Goal: Task Accomplishment & Management: Manage account settings

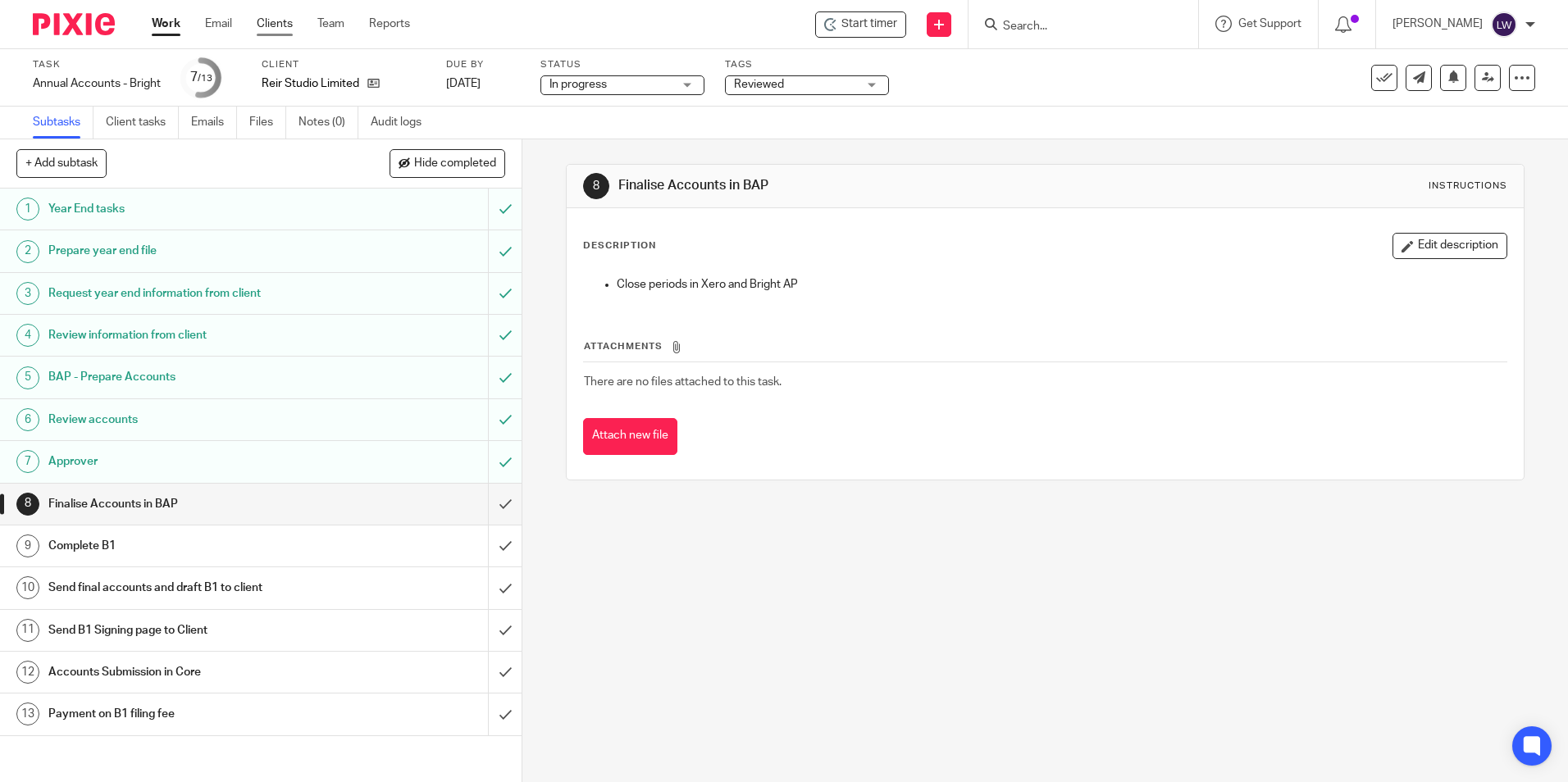
click at [272, 22] on link "Clients" at bounding box center [275, 24] width 36 height 16
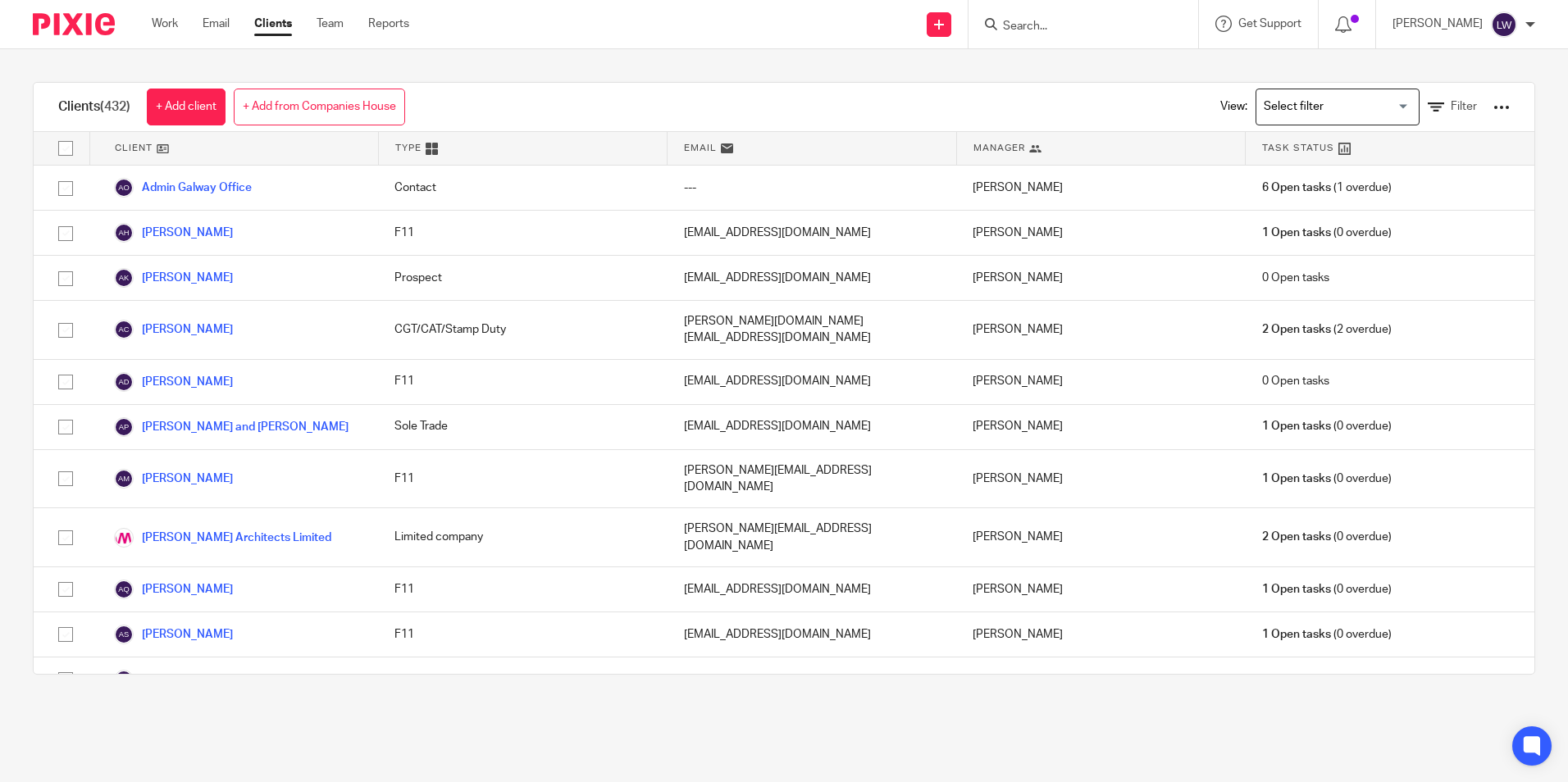
click at [1037, 30] on input "Search" at bounding box center [1076, 27] width 147 height 15
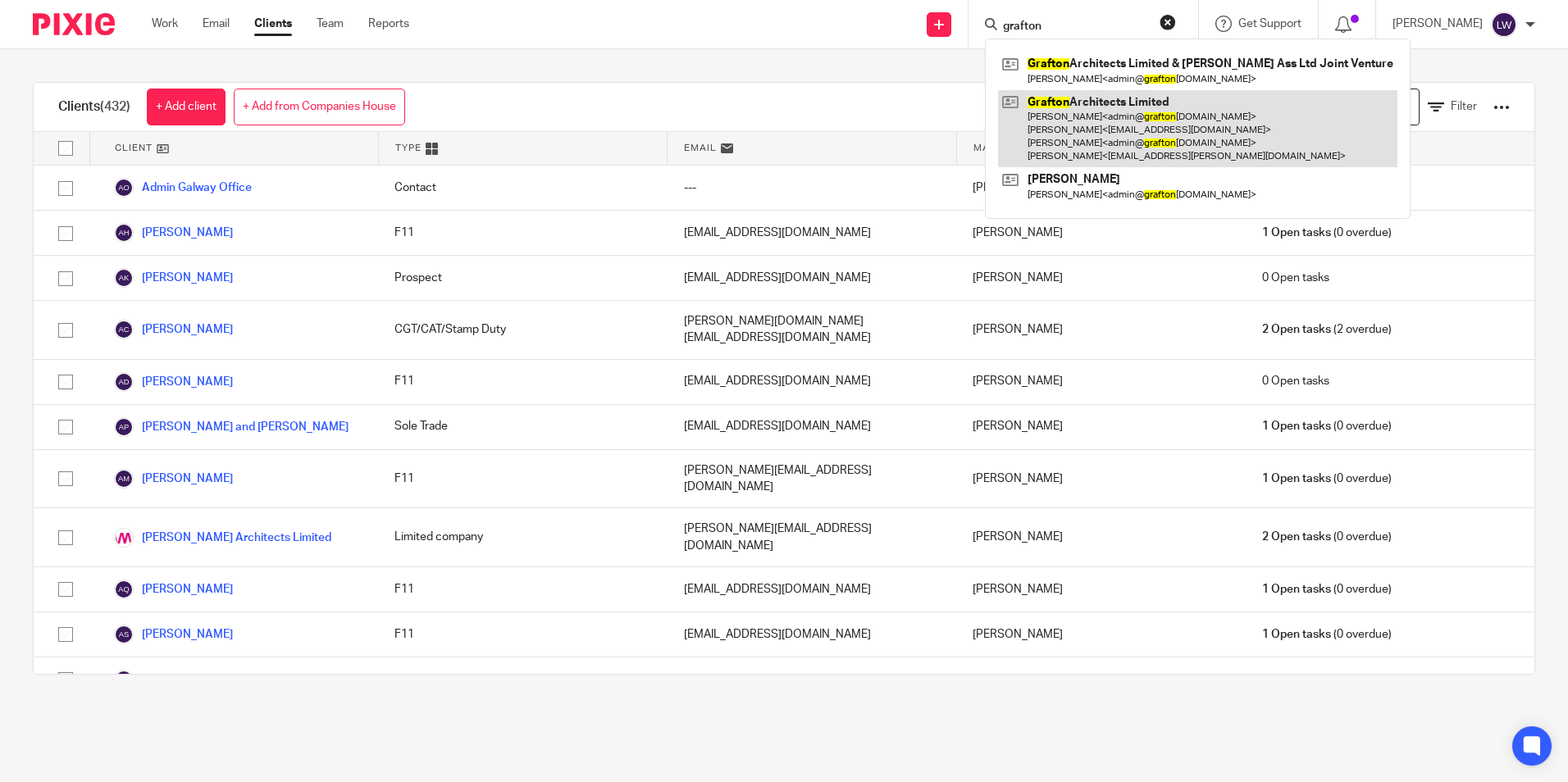
type input "grafton"
click at [1104, 116] on link at bounding box center [1197, 129] width 399 height 78
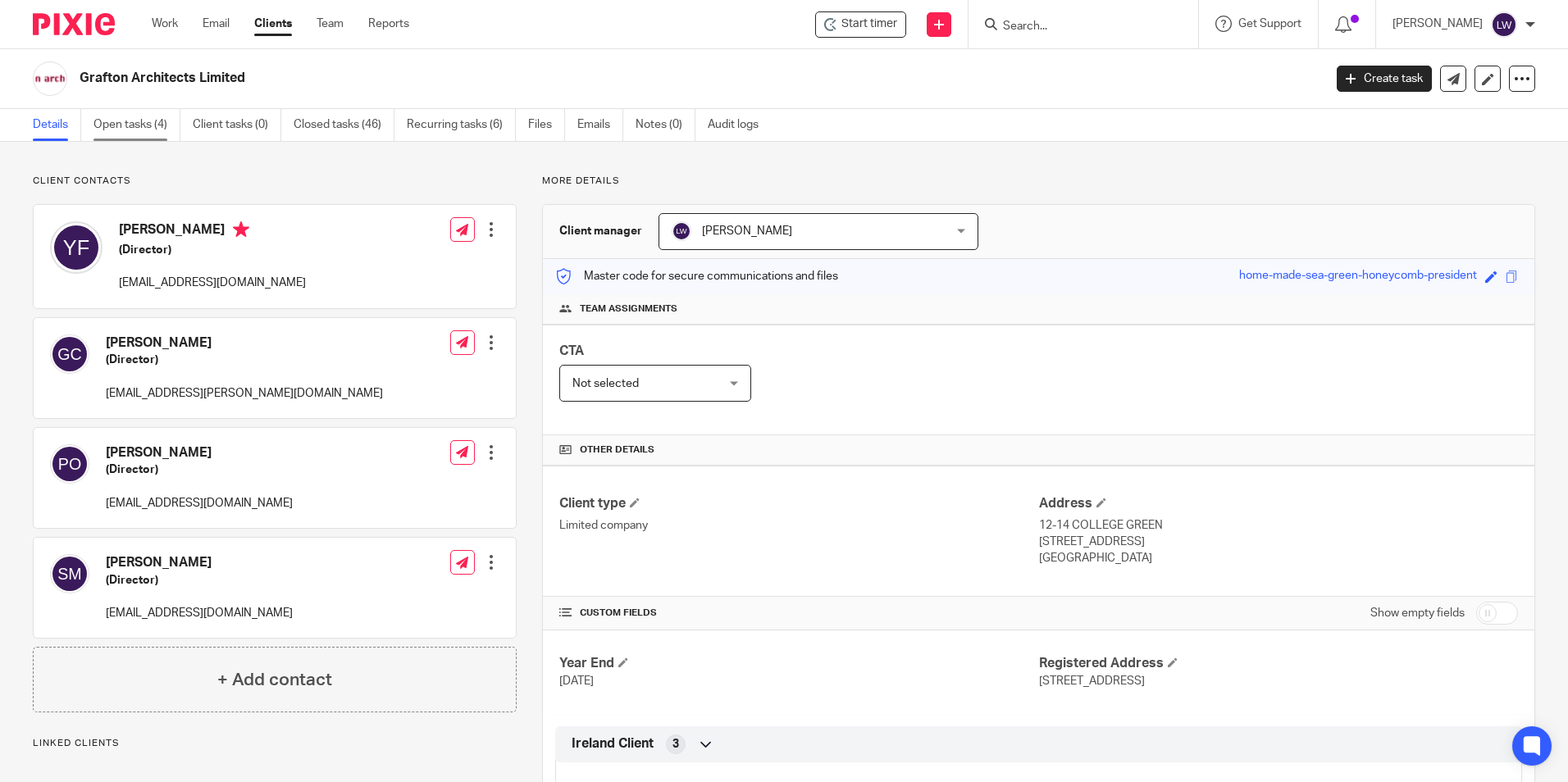
click at [157, 123] on link "Open tasks (4)" at bounding box center [137, 125] width 87 height 32
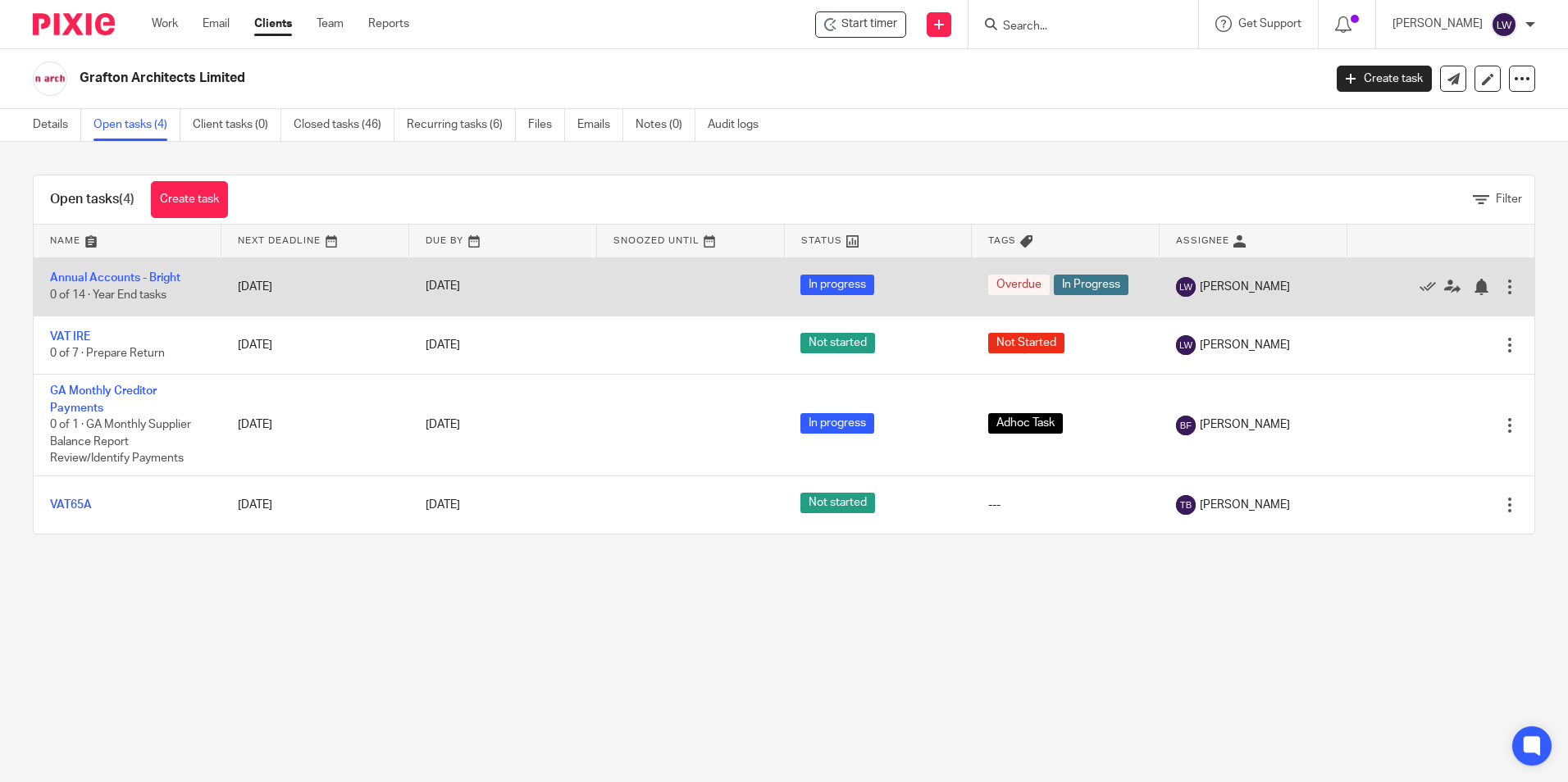
click at [137, 271] on td "Annual Accounts - Bright 0 of 14 · Year End tasks" at bounding box center [127, 287] width 188 height 58
click at [125, 278] on link "Annual Accounts - Bright" at bounding box center [115, 278] width 130 height 11
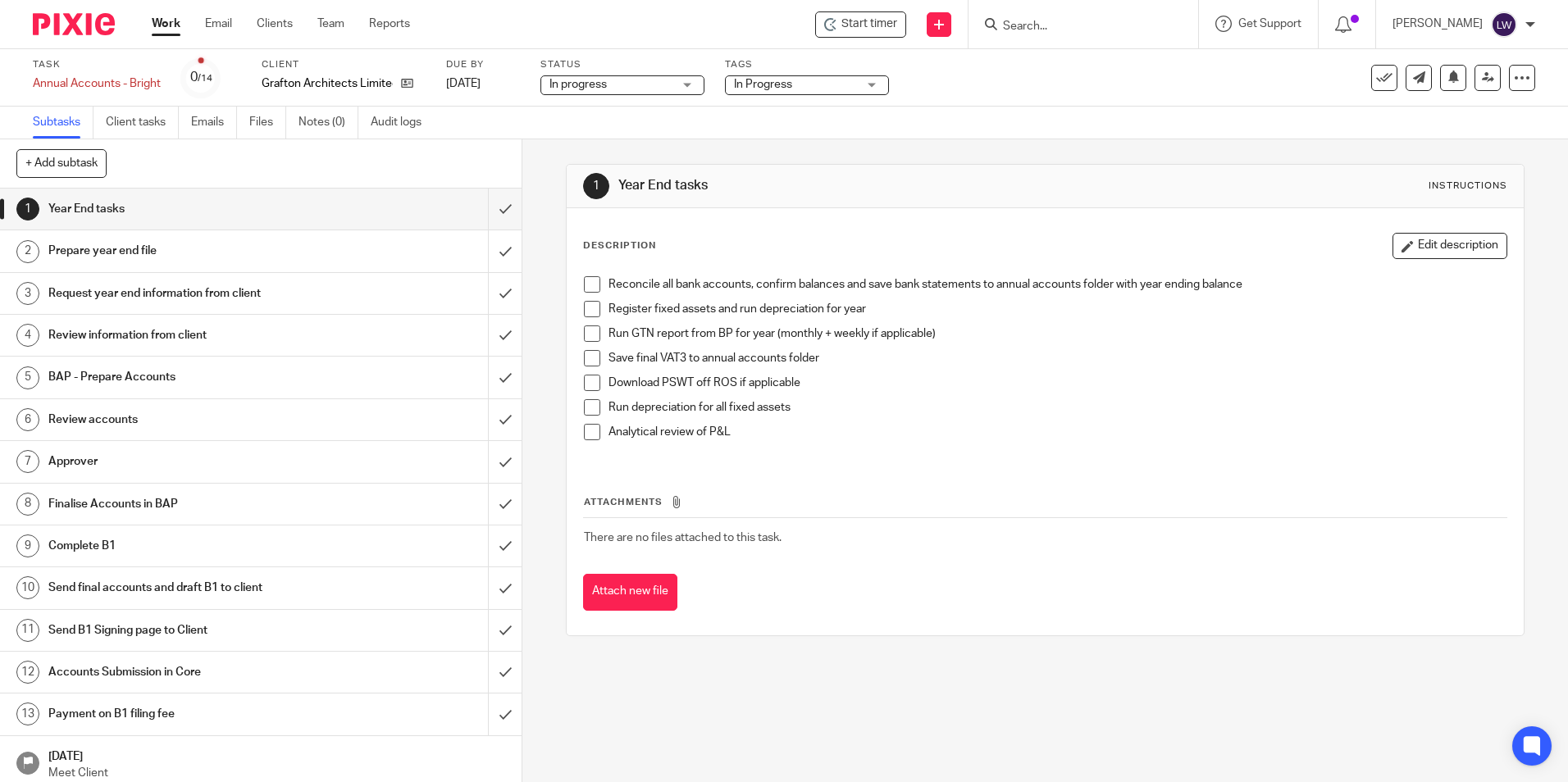
click at [375, 208] on div "Year End tasks" at bounding box center [259, 209] width 424 height 25
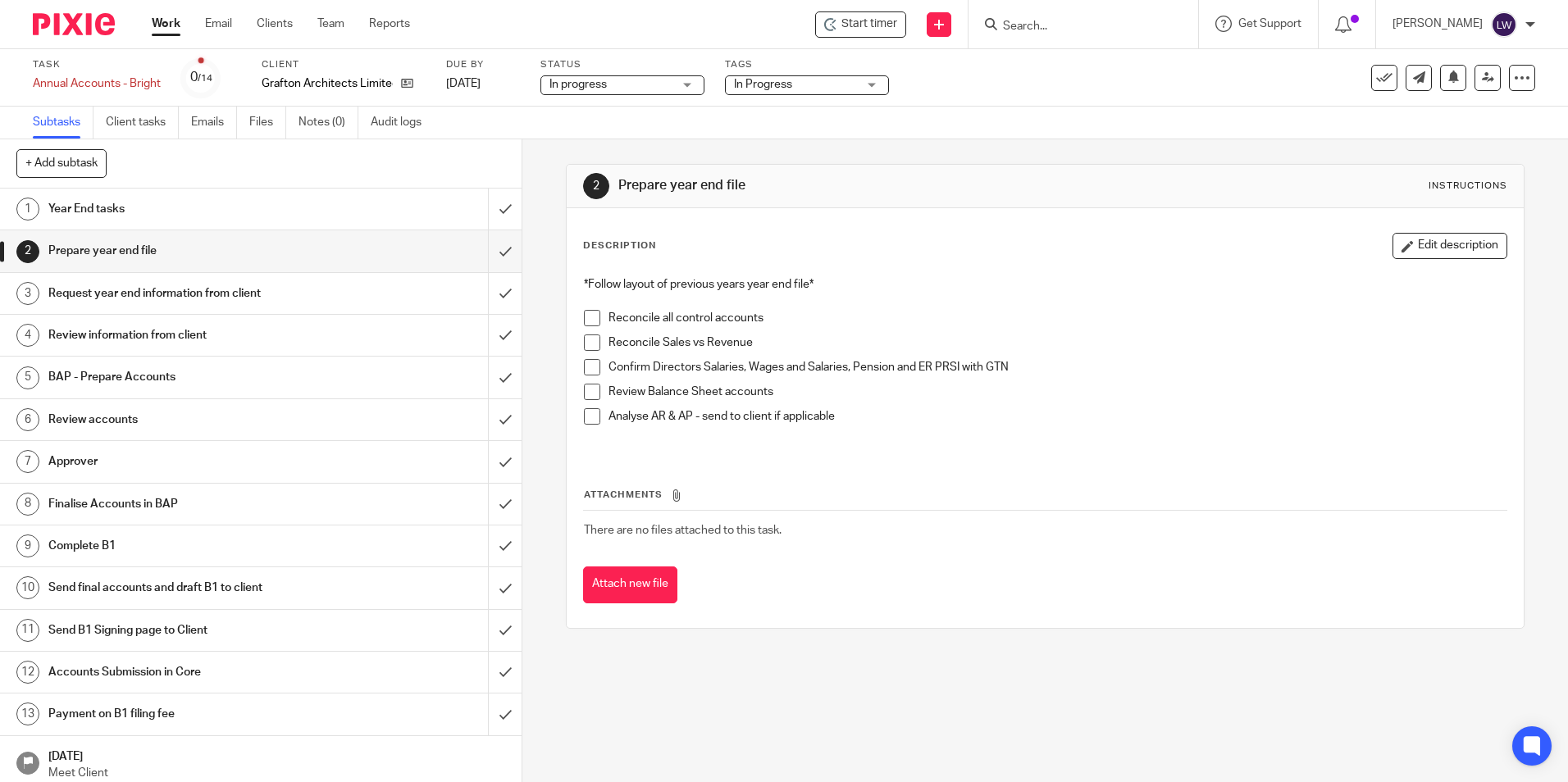
click at [361, 292] on div "Request year end information from client" at bounding box center [259, 293] width 424 height 25
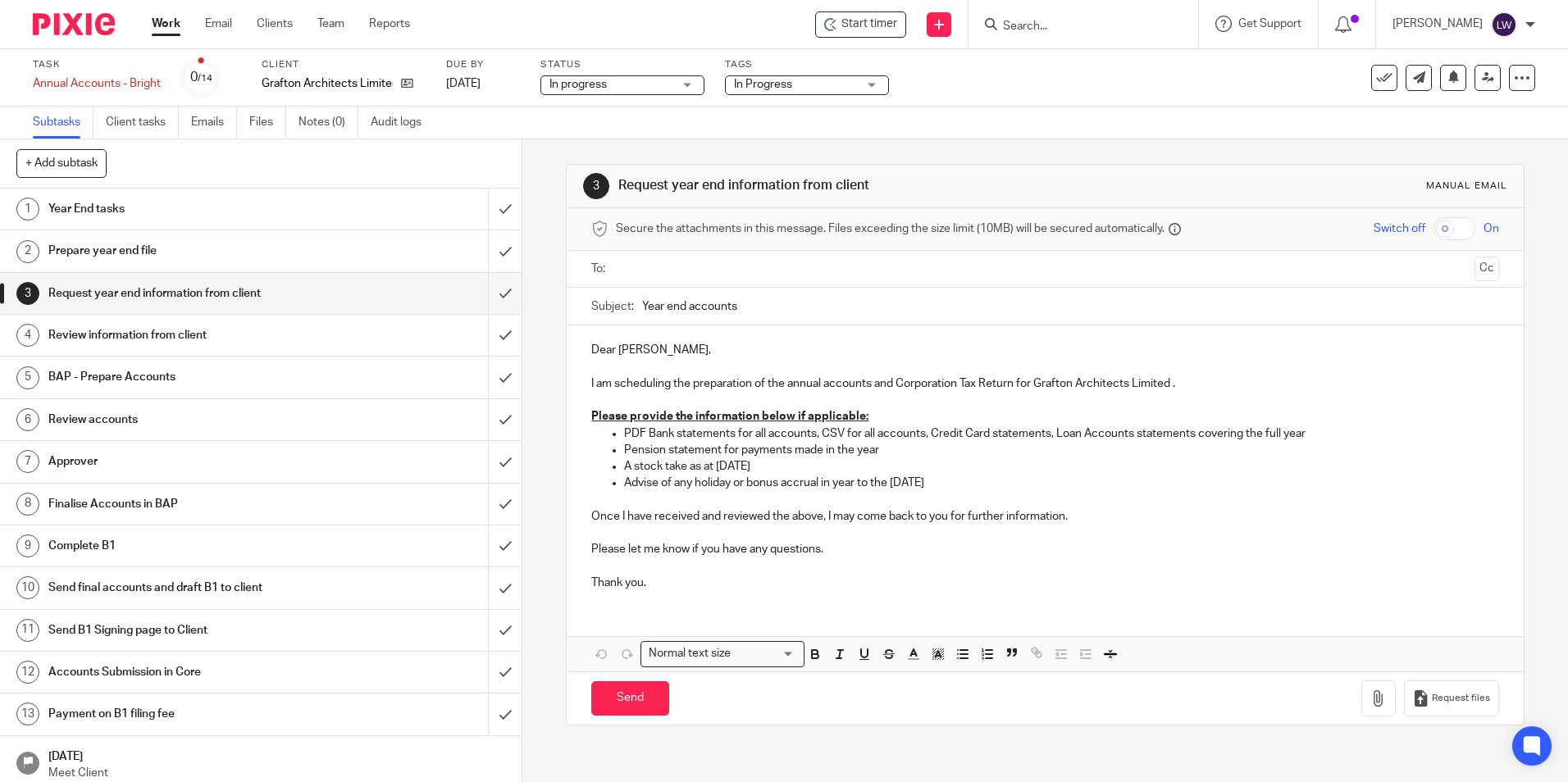
click at [357, 339] on div "Review information from client" at bounding box center [259, 336] width 424 height 25
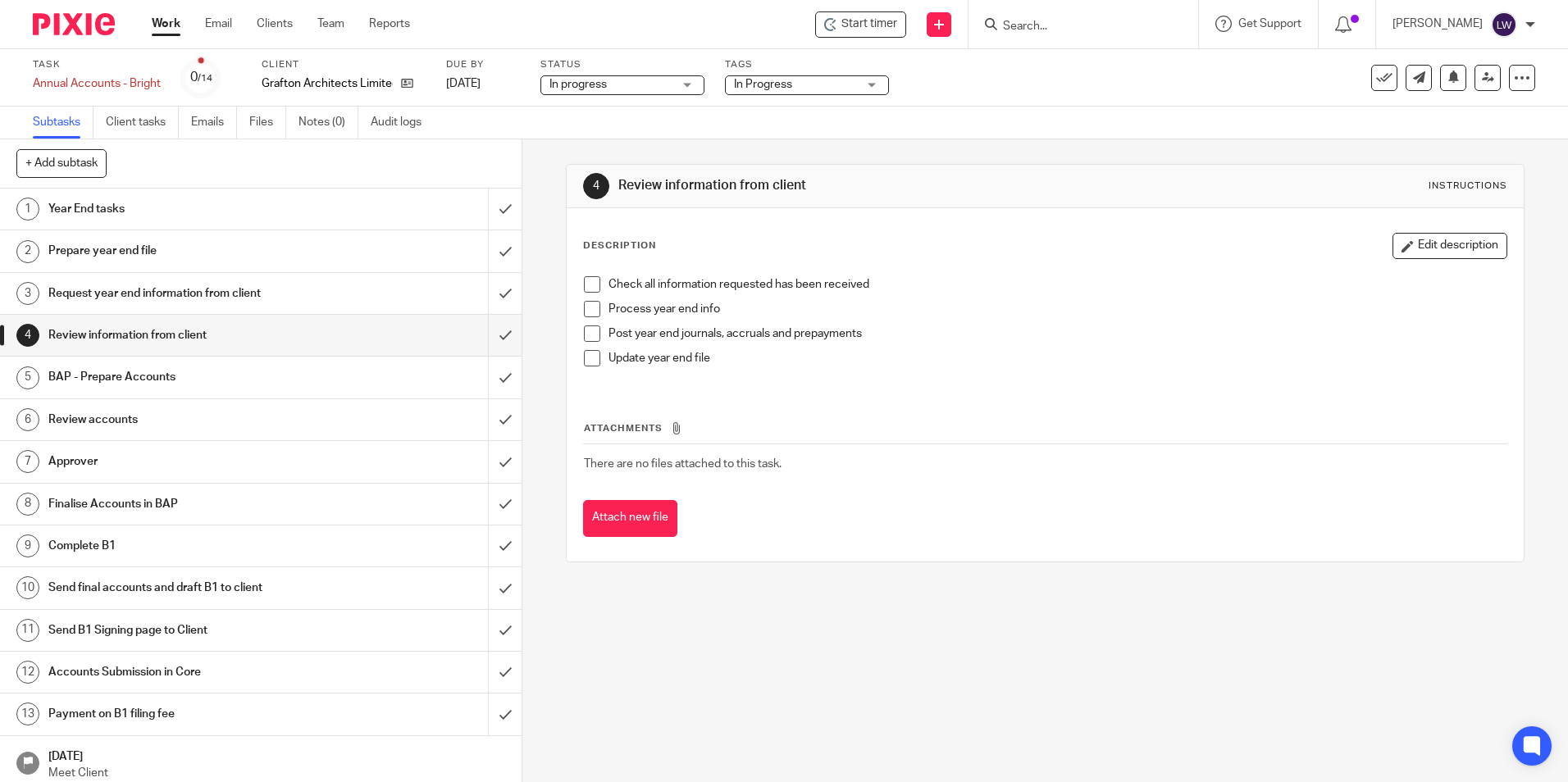
click at [337, 387] on div "BAP - Prepare Accounts" at bounding box center [259, 377] width 424 height 25
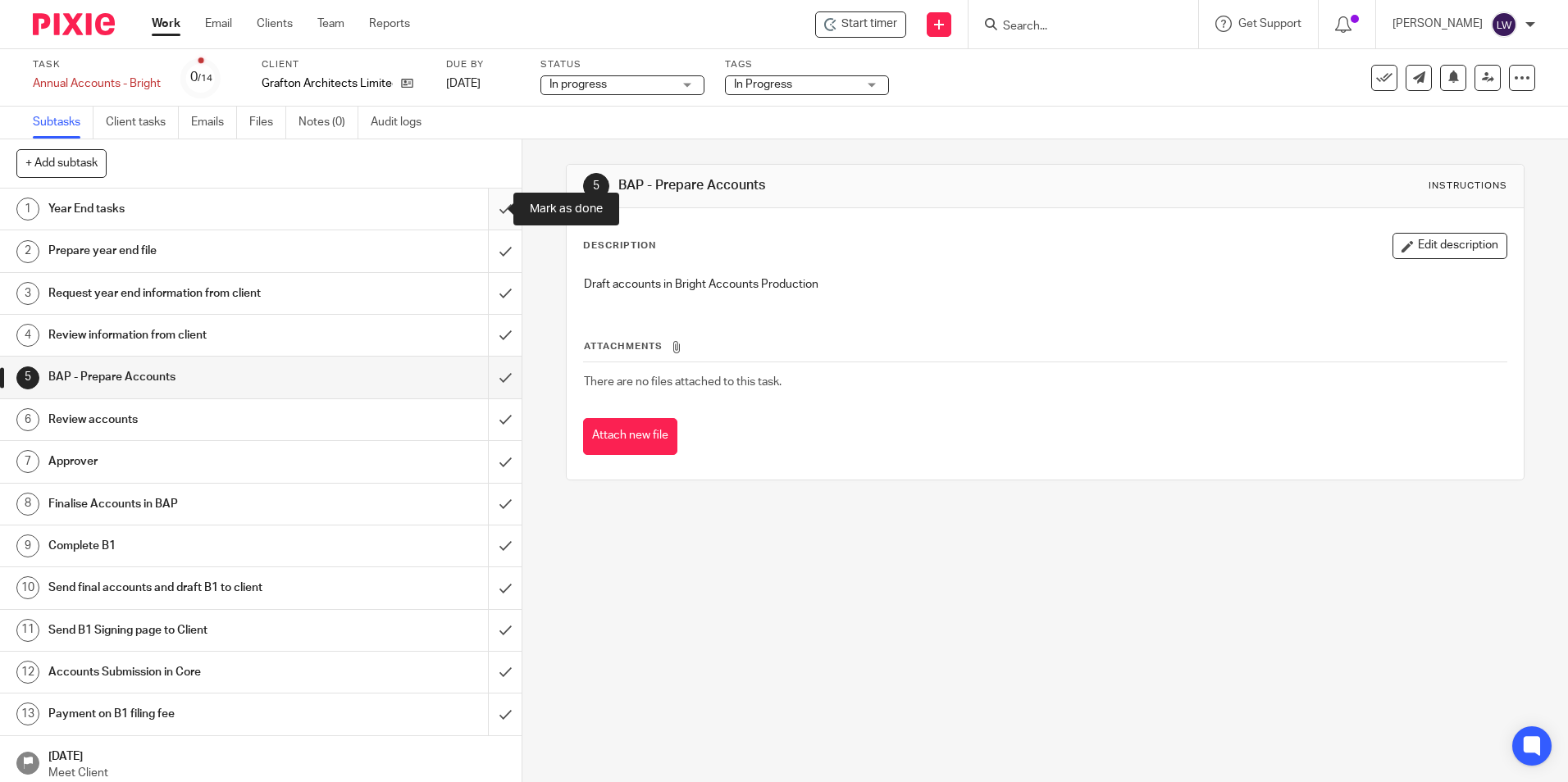
click at [487, 210] on input "submit" at bounding box center [260, 208] width 522 height 41
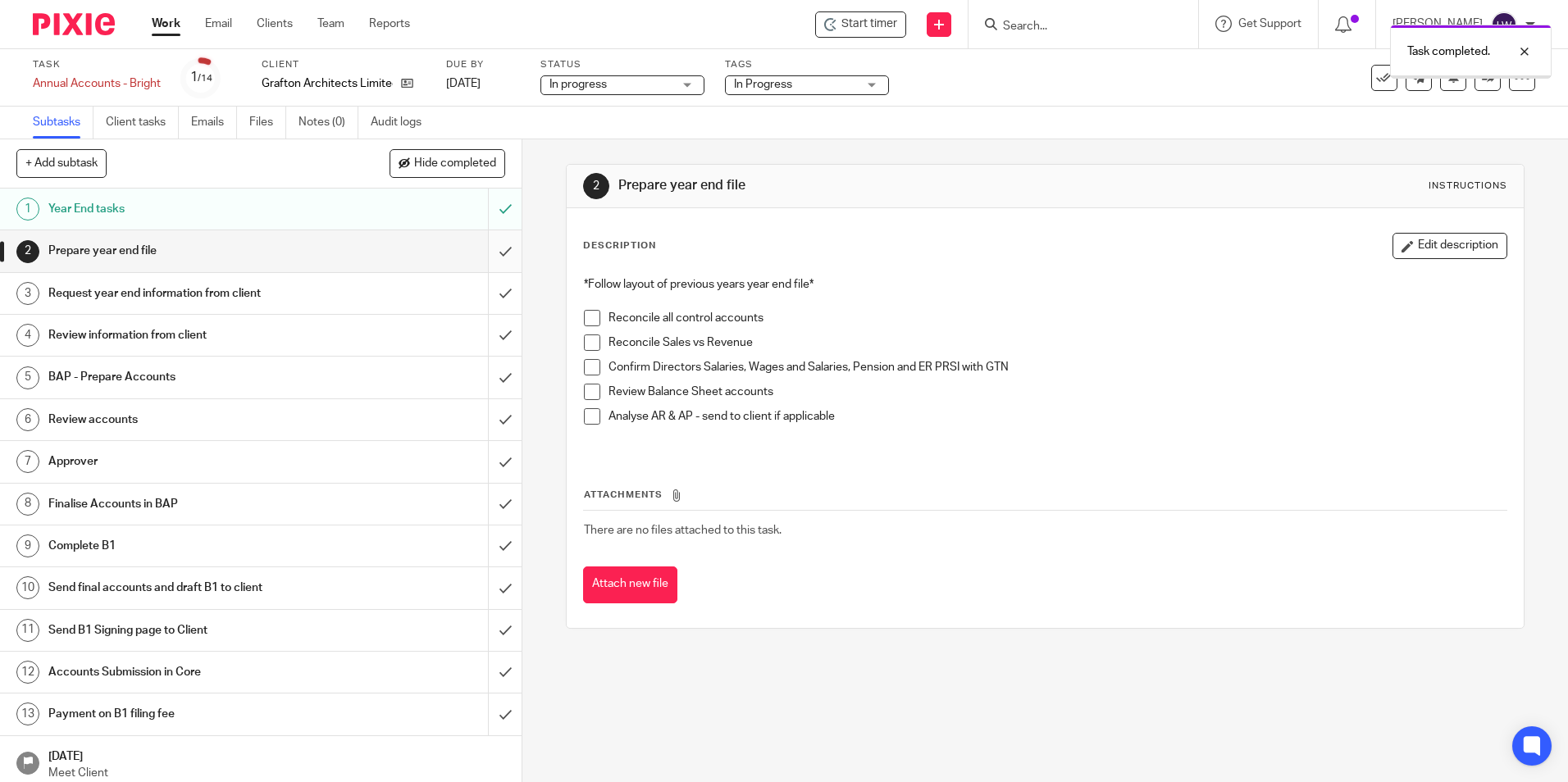
click at [487, 246] on input "submit" at bounding box center [260, 250] width 522 height 41
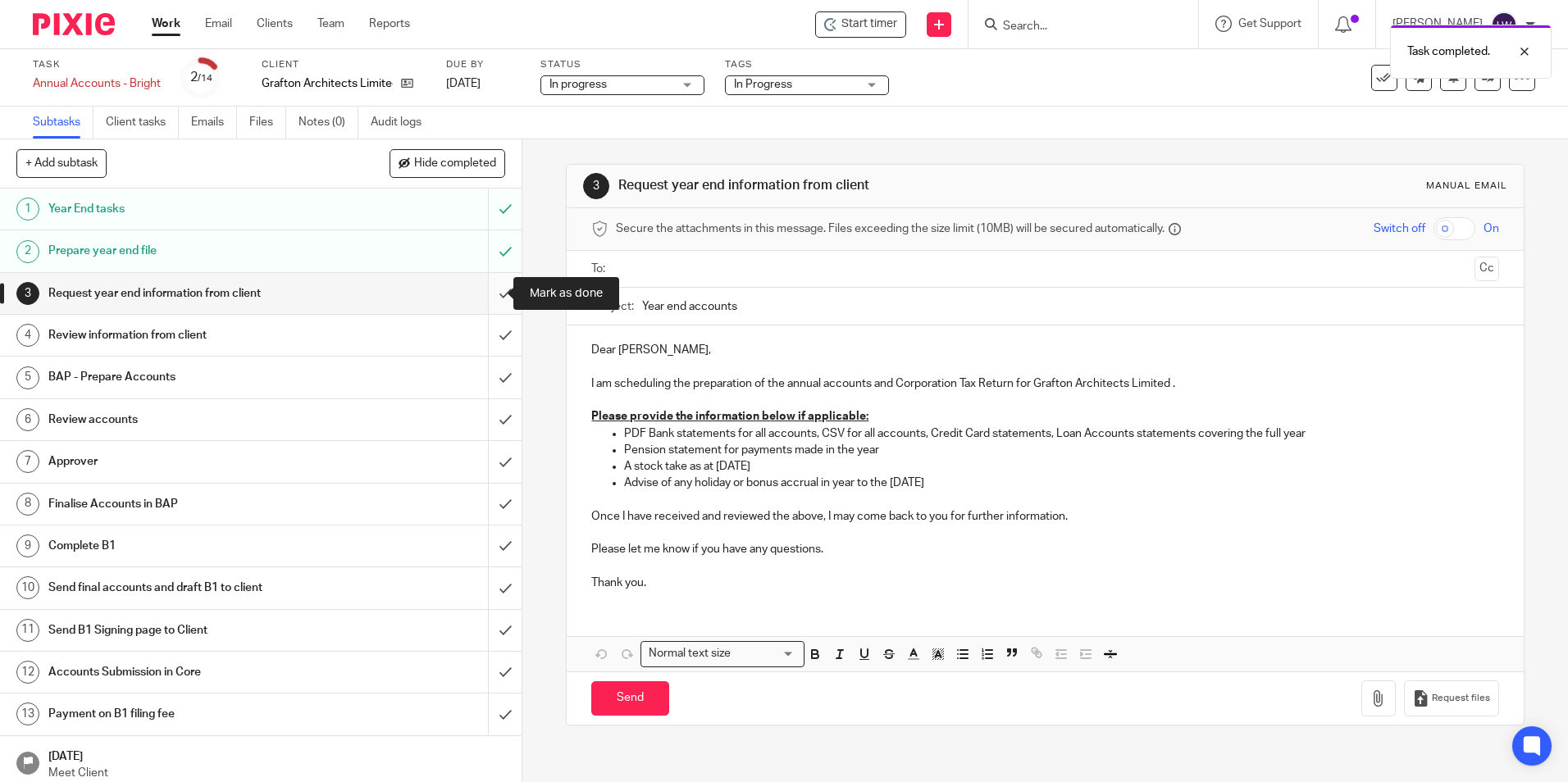
click at [490, 298] on input "submit" at bounding box center [260, 293] width 522 height 41
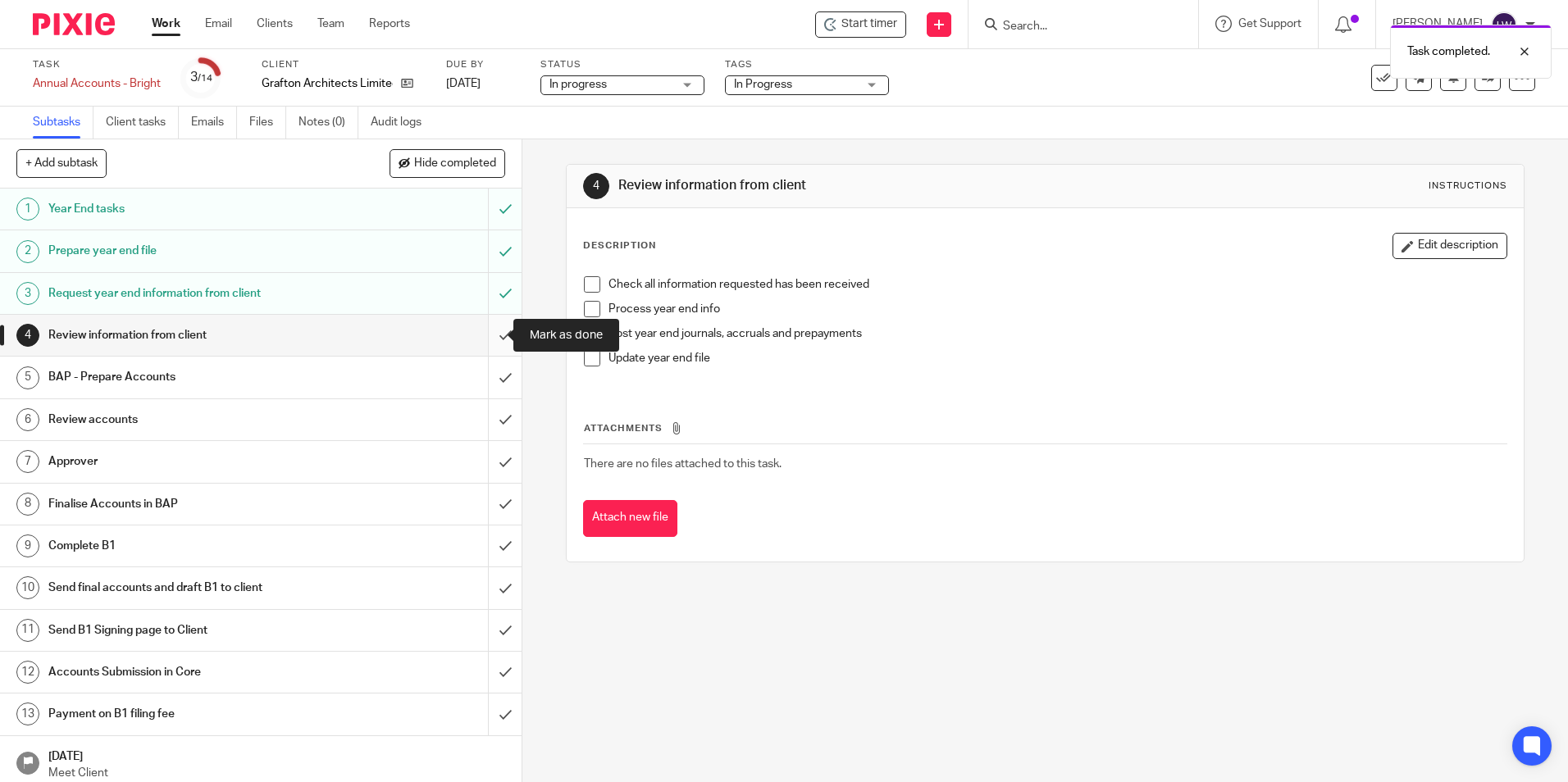
click at [483, 341] on input "submit" at bounding box center [260, 335] width 522 height 41
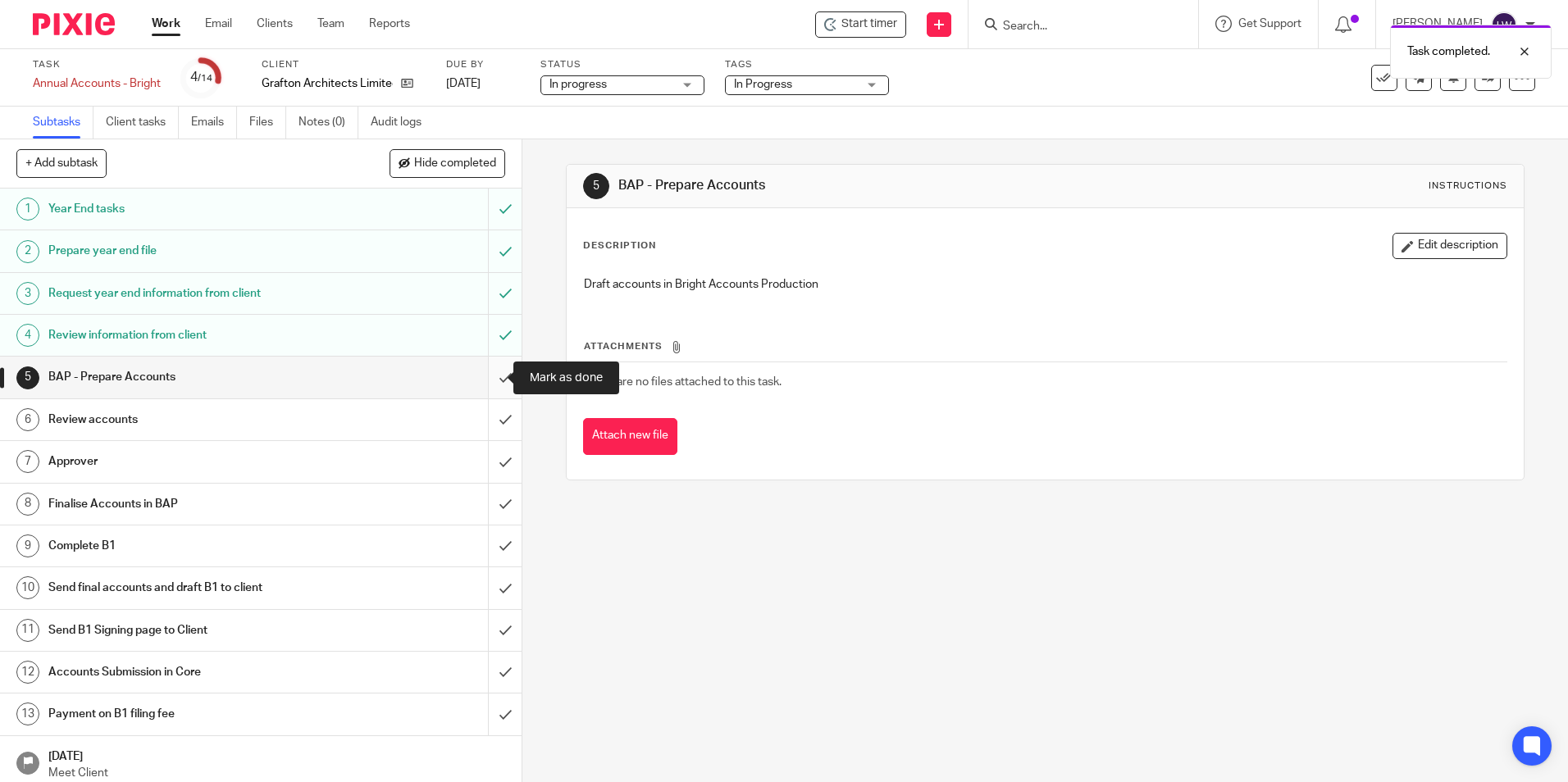
click at [491, 383] on input "submit" at bounding box center [260, 376] width 522 height 41
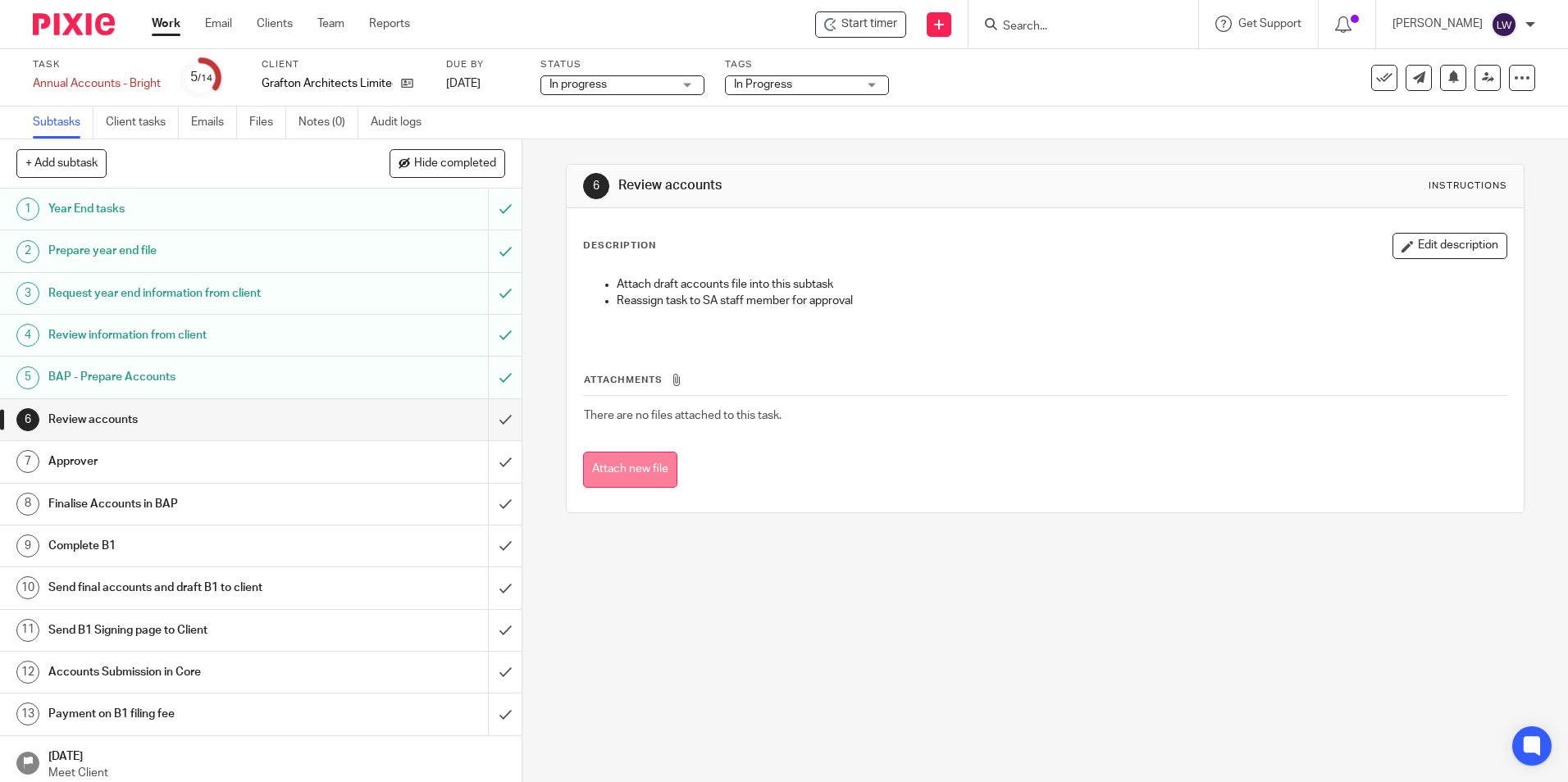
click at [616, 472] on button "Attach new file" at bounding box center [630, 470] width 94 height 37
click at [605, 464] on button "Attach new file" at bounding box center [630, 470] width 94 height 37
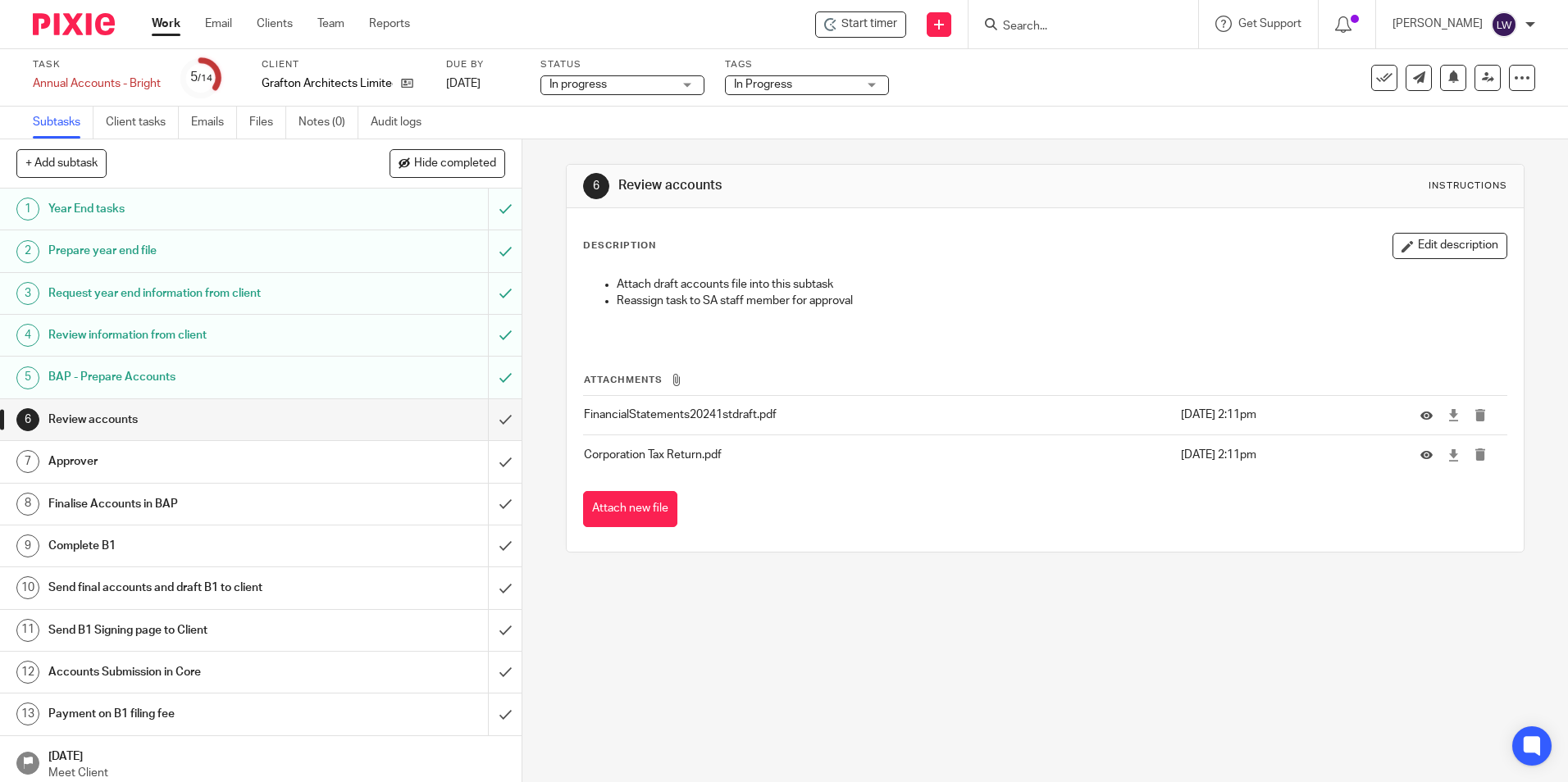
click at [689, 83] on div "In progress In progress" at bounding box center [623, 85] width 164 height 20
click at [689, 82] on div "In progress In progress" at bounding box center [623, 85] width 164 height 20
click at [813, 90] on span "In Progress" at bounding box center [795, 85] width 123 height 17
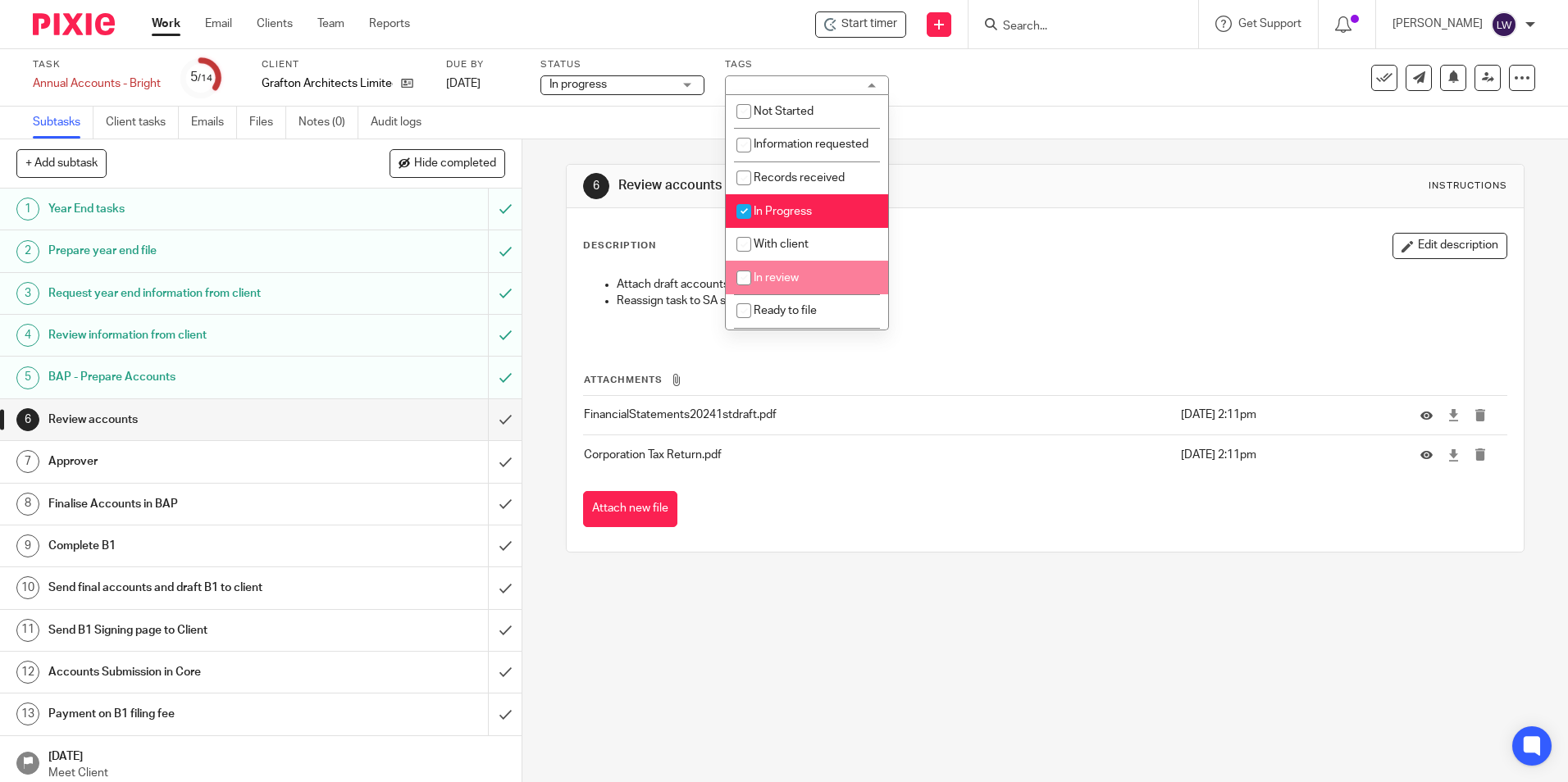
click at [773, 284] on span "In review" at bounding box center [776, 278] width 45 height 11
checkbox input "true"
click at [771, 214] on li "In Progress" at bounding box center [807, 211] width 162 height 34
checkbox input "false"
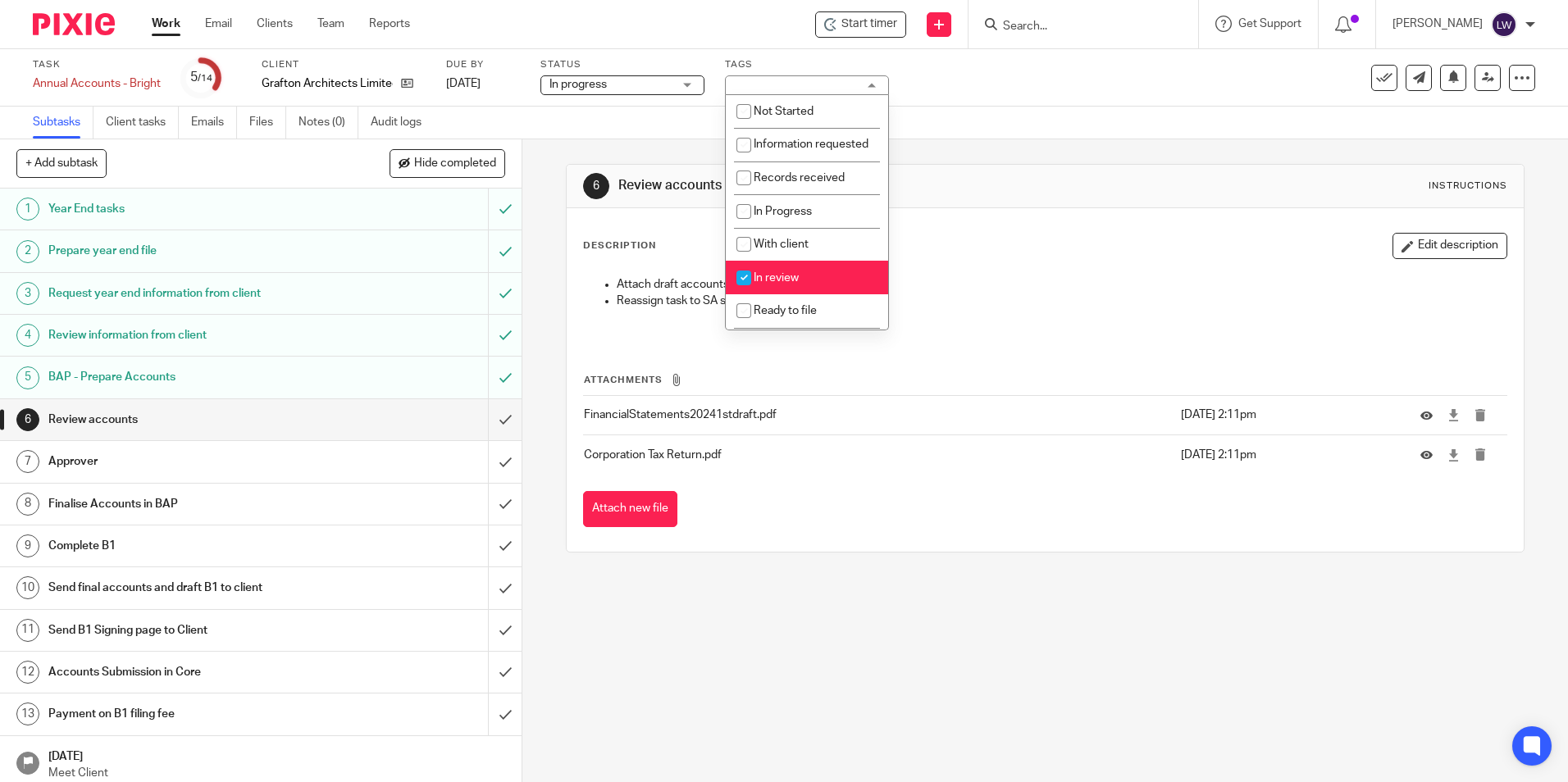
click at [1034, 112] on div "Subtasks Client tasks Emails Files Notes (0) Audit logs" at bounding box center [784, 123] width 1568 height 33
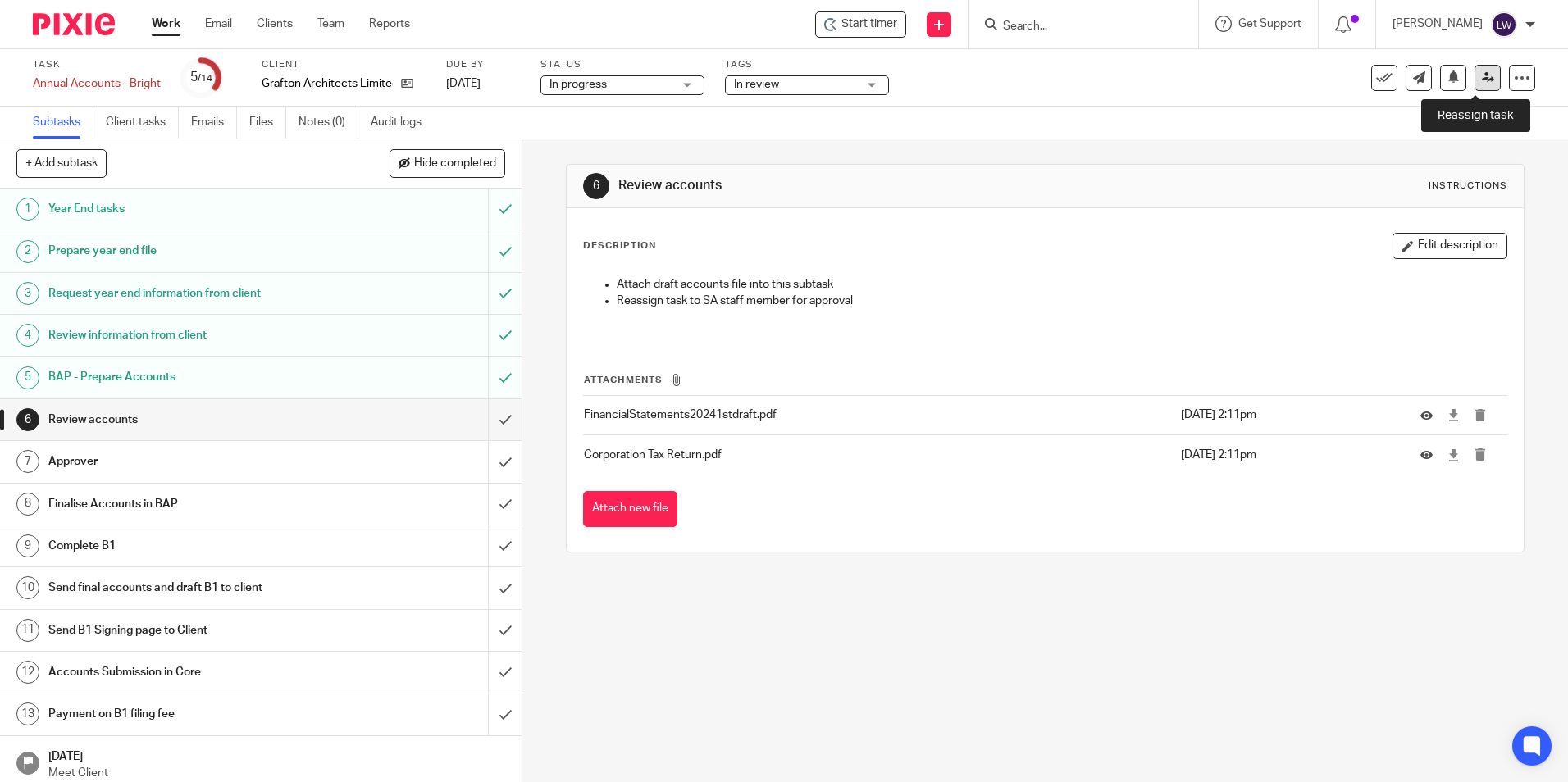
click at [1482, 75] on icon at bounding box center [1488, 77] width 12 height 12
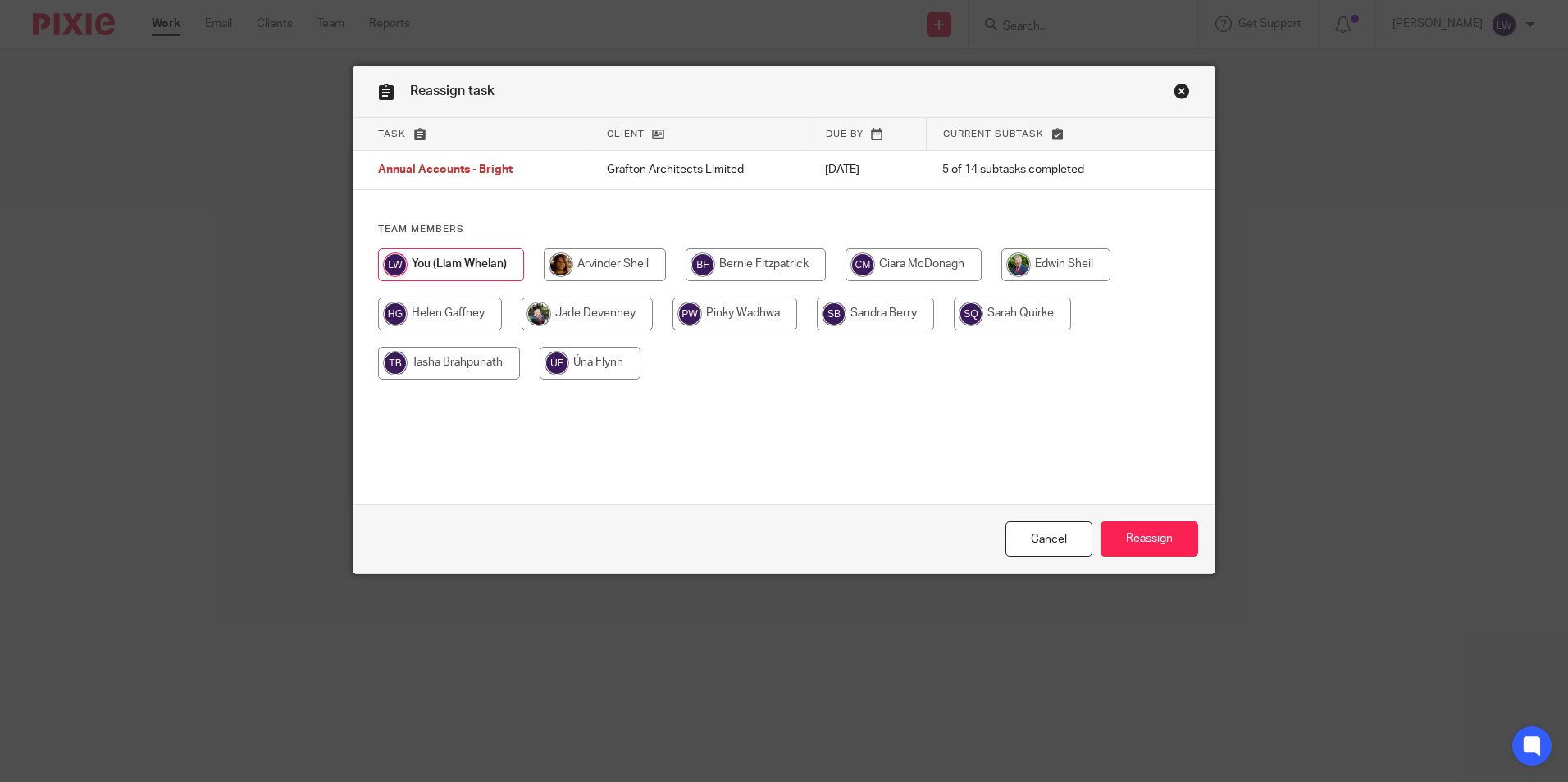
click at [609, 263] on input "radio" at bounding box center [605, 264] width 123 height 33
radio input "true"
click at [1154, 535] on input "Reassign" at bounding box center [1149, 539] width 97 height 35
